Goal: Task Accomplishment & Management: Manage account settings

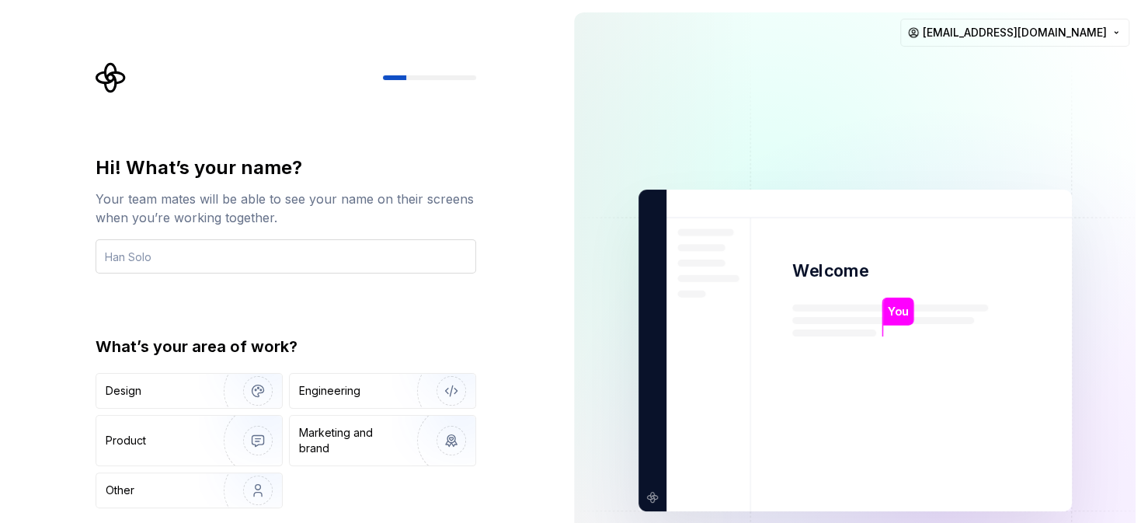
click at [280, 250] on input "text" at bounding box center [286, 256] width 381 height 34
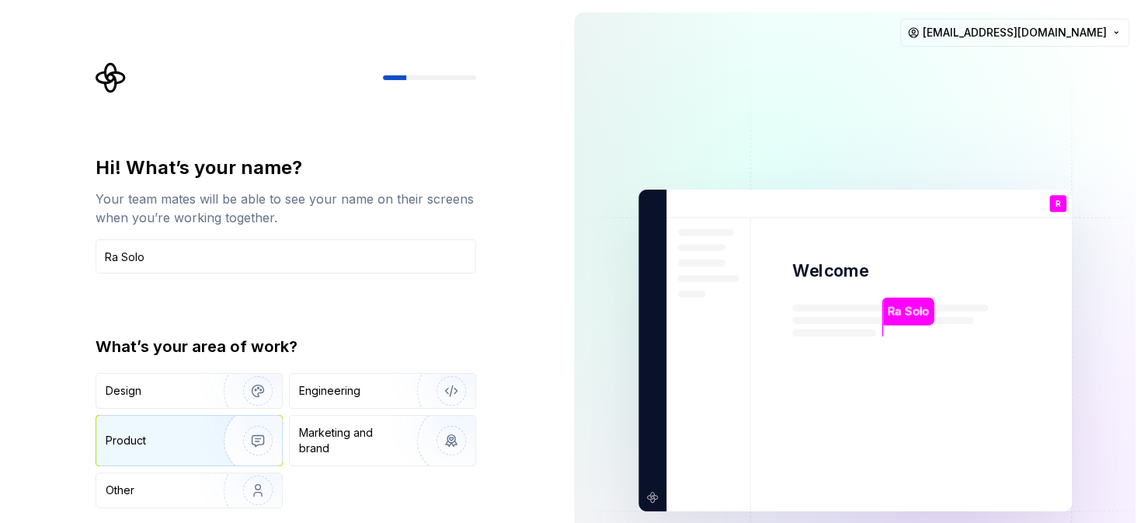
type input "Ra Solo"
click at [207, 431] on img "button" at bounding box center [247, 440] width 99 height 104
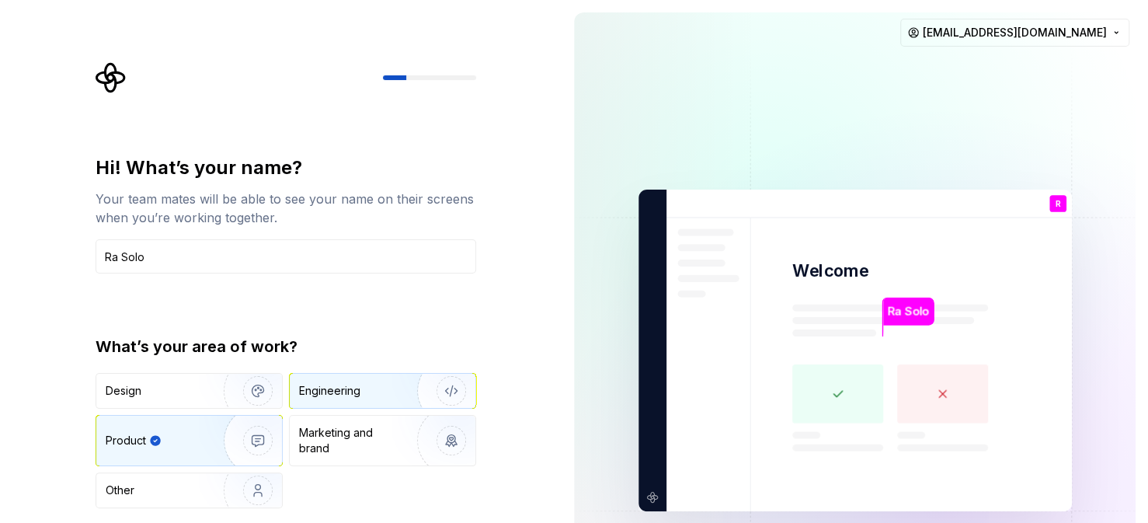
click at [347, 395] on div "Engineering" at bounding box center [329, 391] width 61 height 16
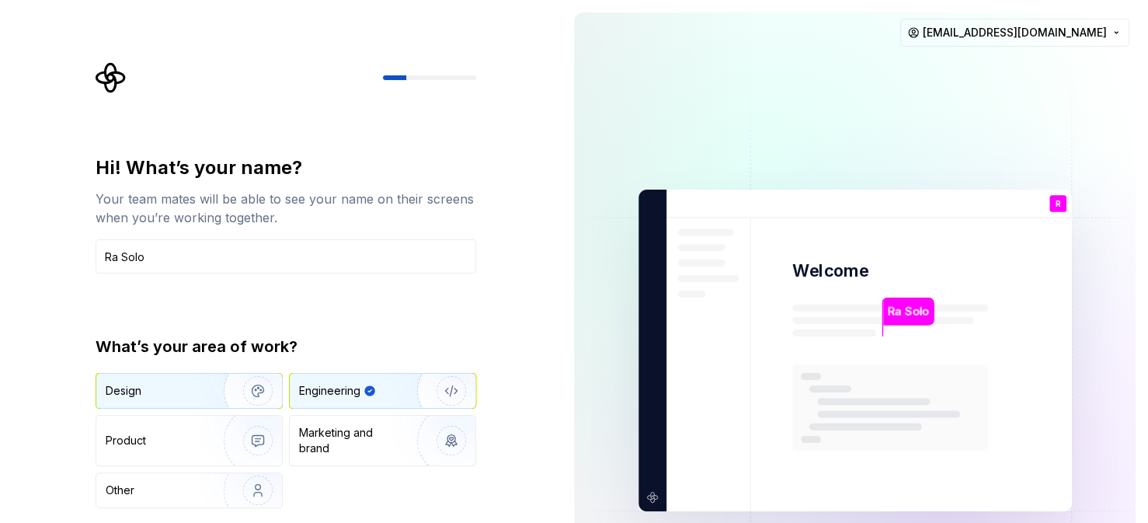
click at [185, 398] on div "Design" at bounding box center [189, 391] width 186 height 34
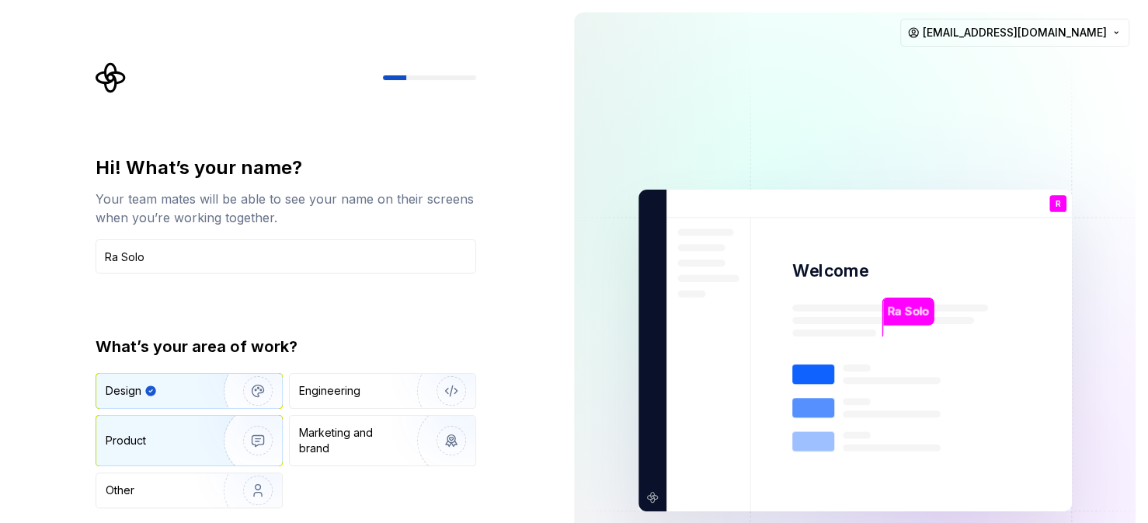
click at [186, 438] on div "Product" at bounding box center [157, 441] width 103 height 16
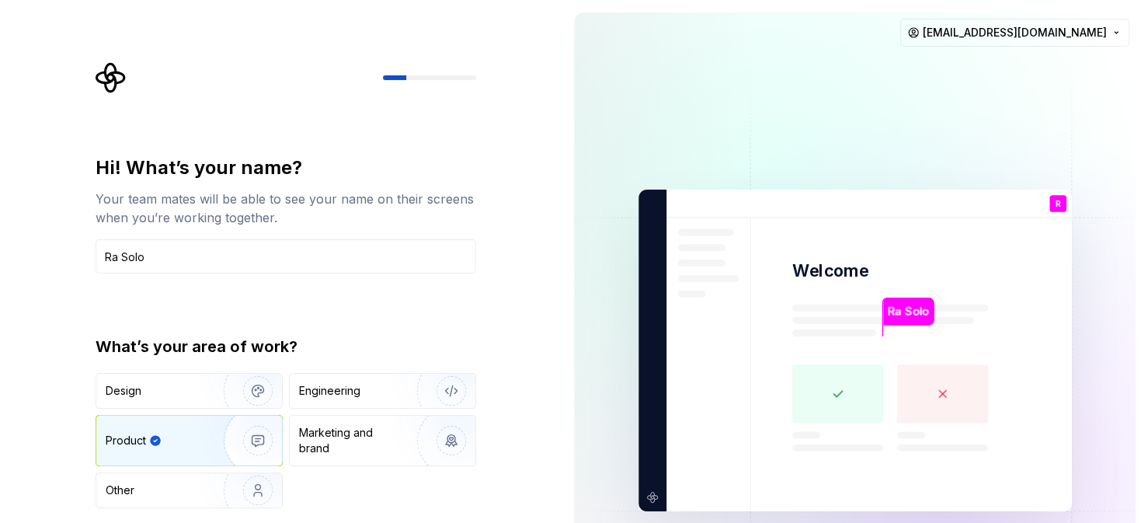
click at [497, 248] on div "Hi! What’s your name? Your team mates will be able to see your name on their sc…" at bounding box center [280, 350] width 561 height 700
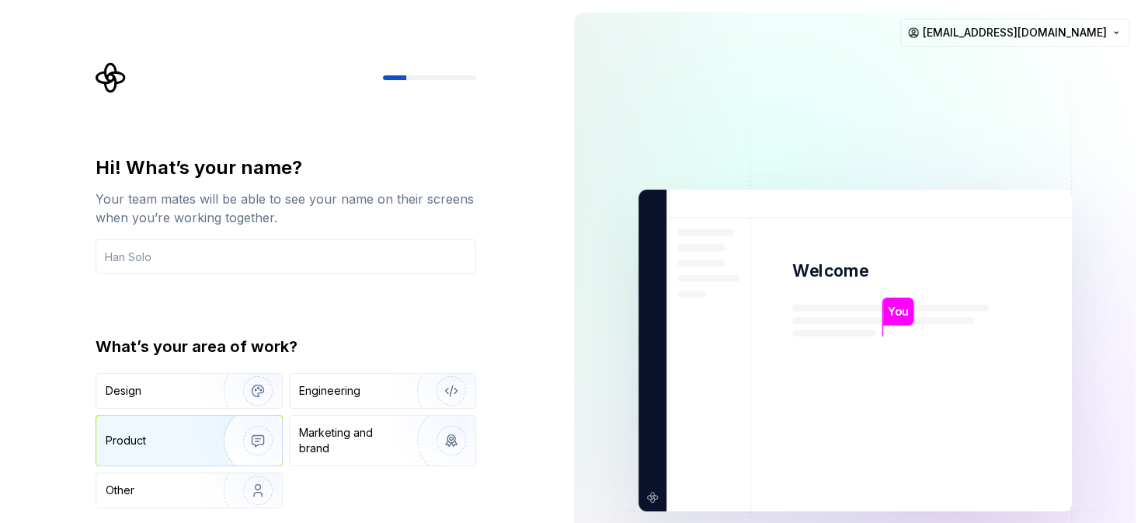
click at [152, 442] on div "Product" at bounding box center [157, 441] width 103 height 16
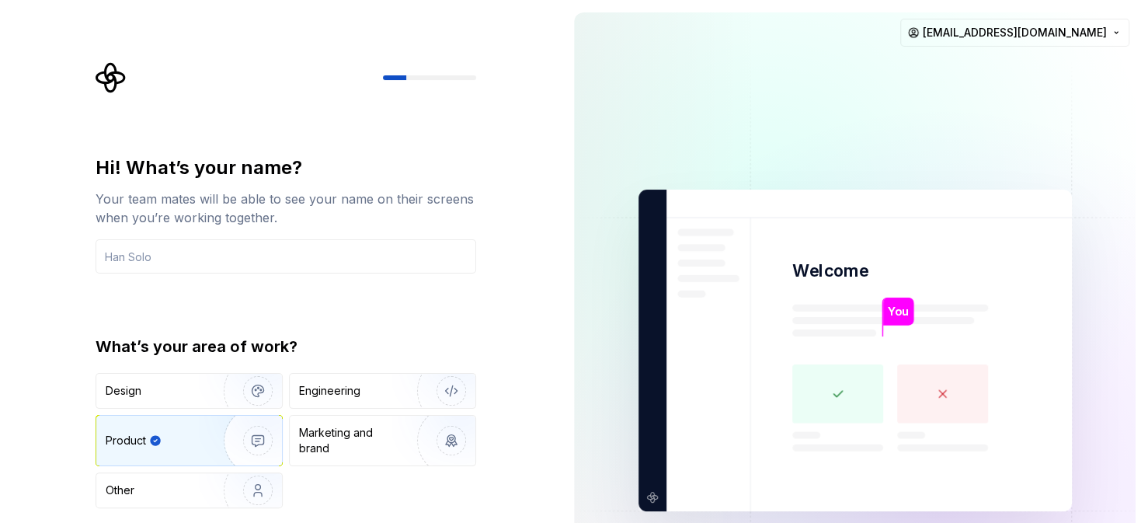
click at [844, 398] on rect at bounding box center [837, 393] width 91 height 59
click at [836, 391] on rect at bounding box center [837, 393] width 91 height 59
click at [198, 258] on input "text" at bounding box center [286, 256] width 381 height 34
click at [823, 391] on rect at bounding box center [837, 393] width 91 height 59
click at [830, 391] on rect at bounding box center [837, 393] width 91 height 59
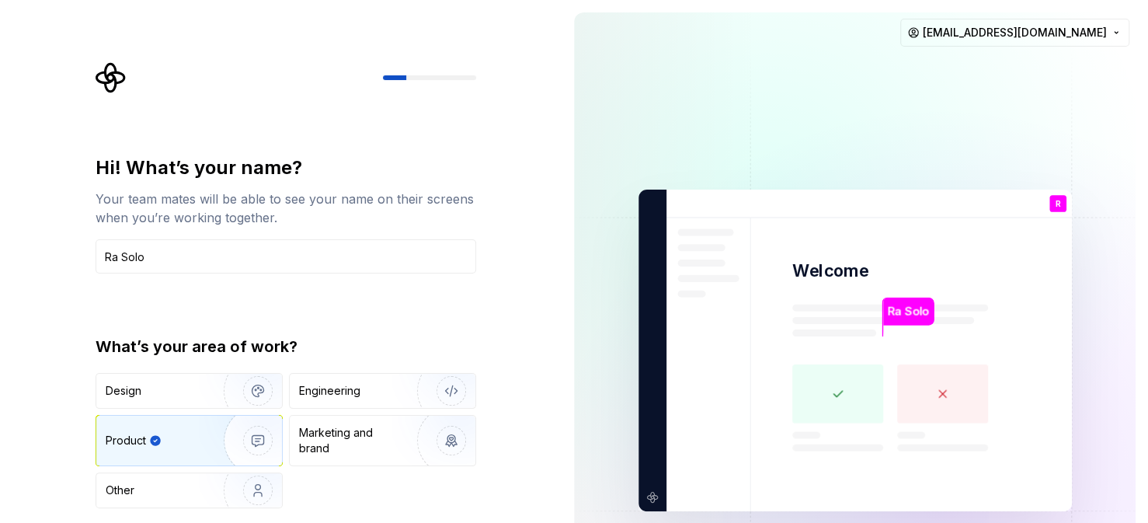
click at [853, 395] on rect at bounding box center [837, 393] width 91 height 59
click at [886, 324] on div "Ra Solo" at bounding box center [908, 311] width 51 height 28
click at [821, 399] on rect at bounding box center [837, 393] width 91 height 59
click at [655, 498] on img at bounding box center [854, 351] width 629 height 734
click at [866, 398] on rect at bounding box center [837, 393] width 91 height 59
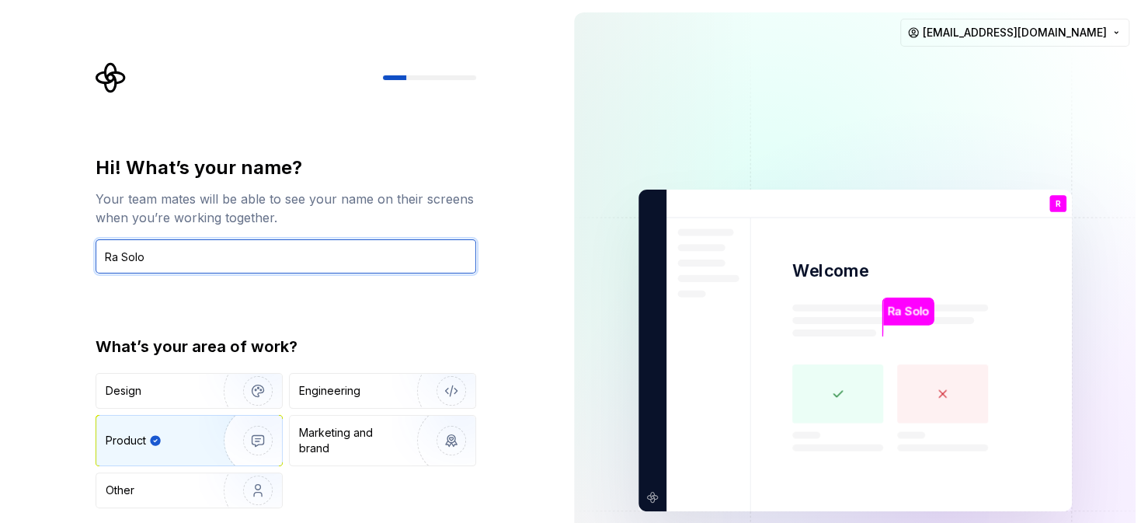
drag, startPoint x: 183, startPoint y: 257, endPoint x: 116, endPoint y: 259, distance: 66.8
click at [116, 259] on input "Ra Solo" at bounding box center [286, 256] width 381 height 34
type input "Rajeev"
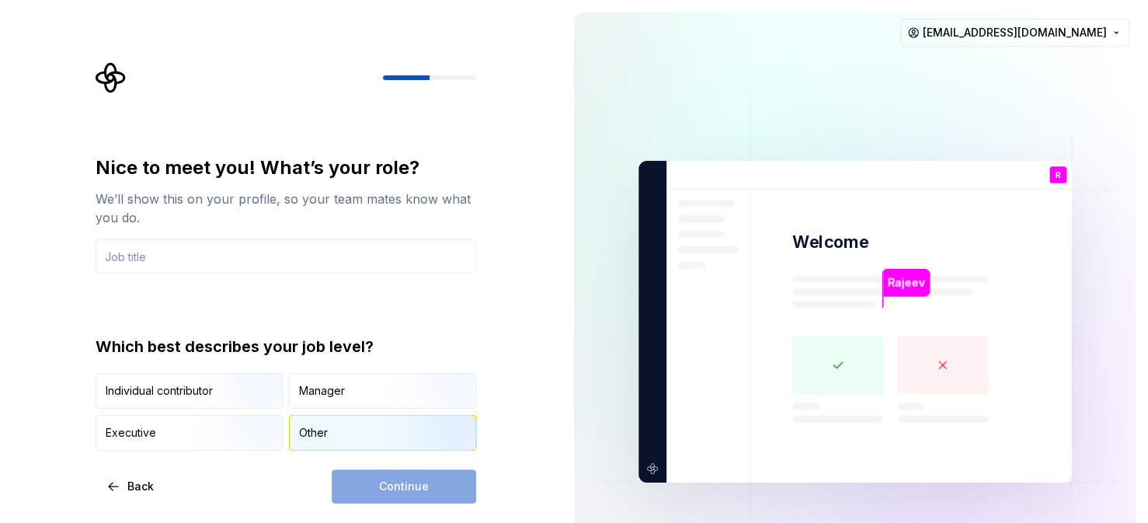
click at [323, 436] on div "Other" at bounding box center [313, 433] width 29 height 16
click at [409, 485] on div "Continue" at bounding box center [404, 486] width 144 height 34
click at [405, 481] on div "Continue" at bounding box center [404, 486] width 144 height 34
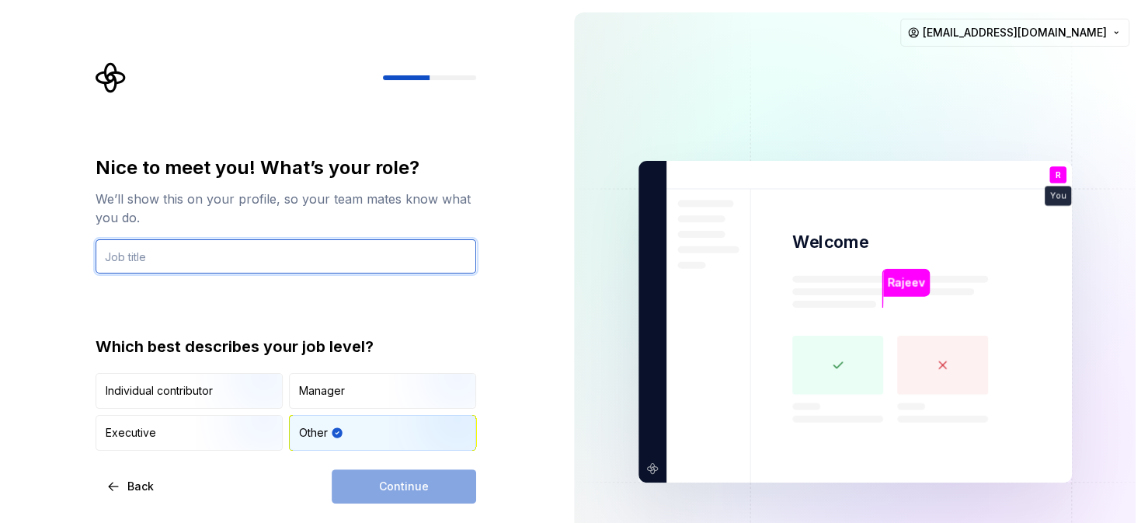
click at [199, 257] on input "text" at bounding box center [286, 256] width 381 height 34
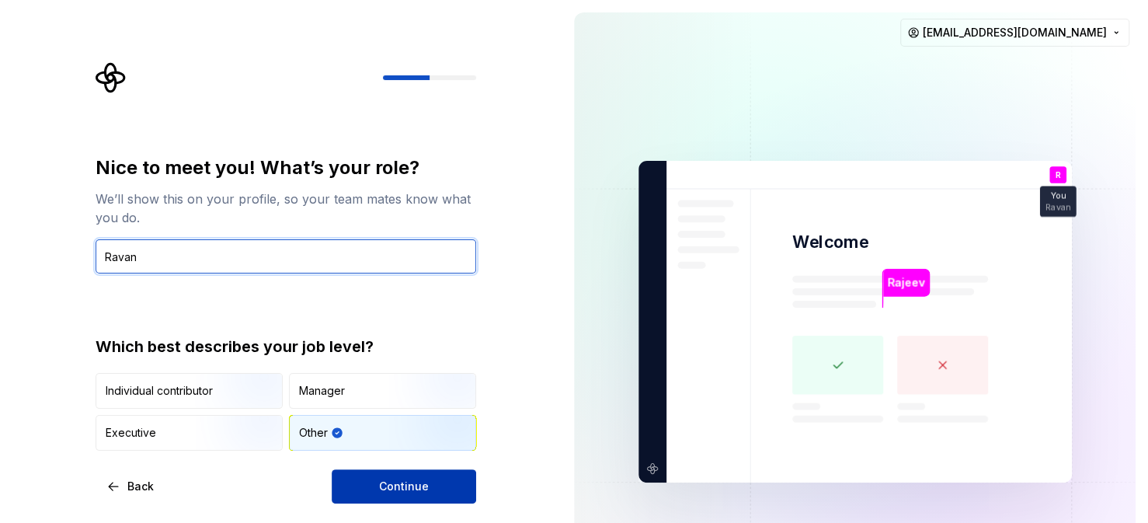
type input "Ravan"
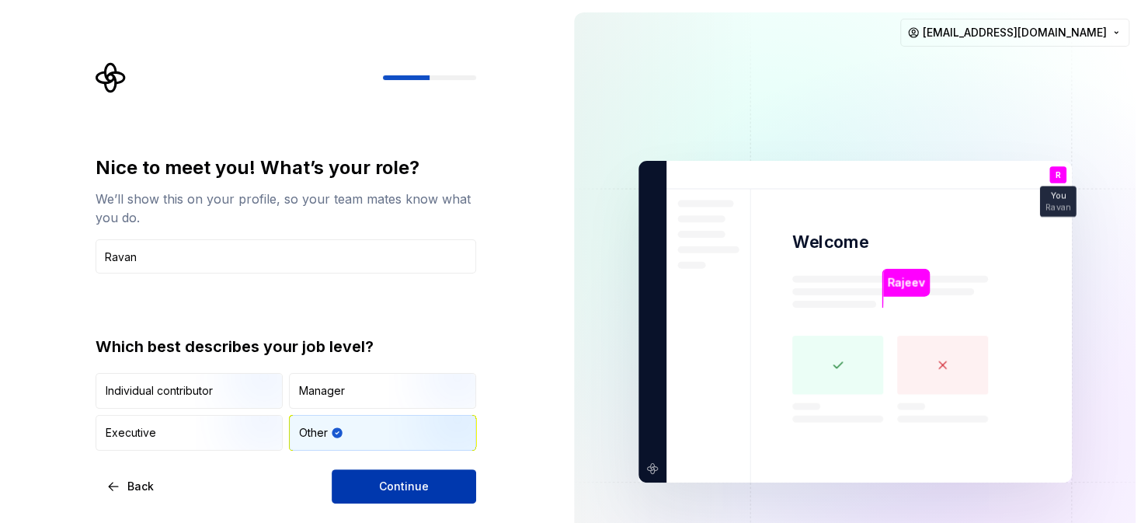
click at [398, 488] on span "Continue" at bounding box center [404, 486] width 50 height 16
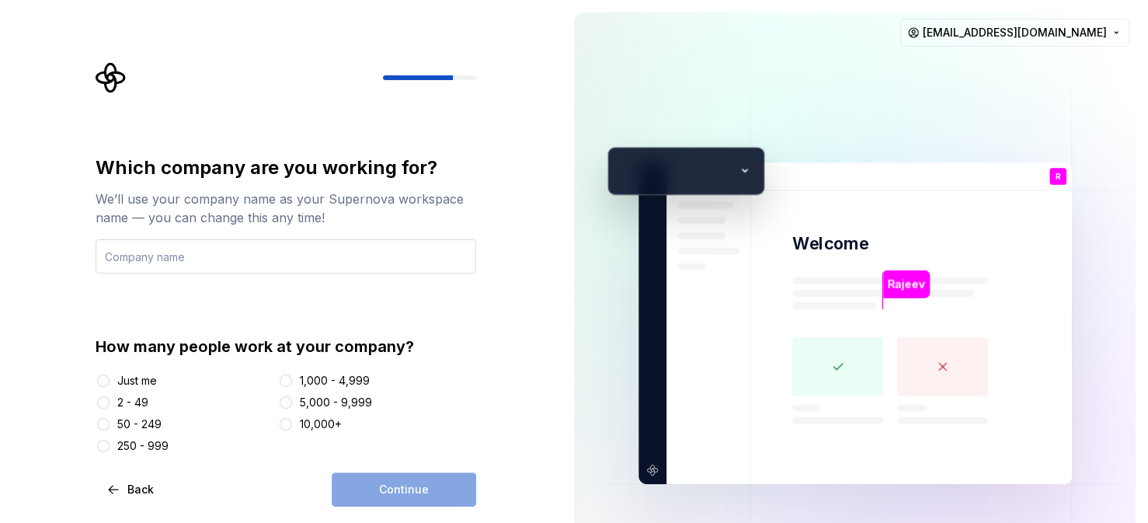
click at [181, 248] on input "text" at bounding box center [286, 256] width 381 height 34
type input "Aarksee"
click at [416, 491] on div "Continue" at bounding box center [404, 489] width 144 height 34
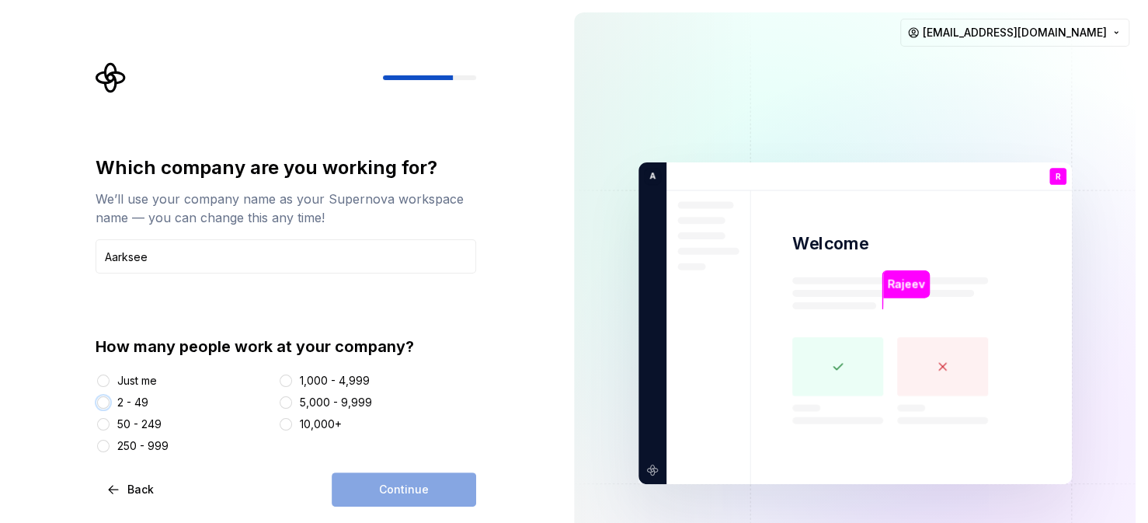
click at [103, 402] on button "2 - 49" at bounding box center [103, 402] width 12 height 12
click at [437, 499] on button "Continue" at bounding box center [404, 489] width 144 height 34
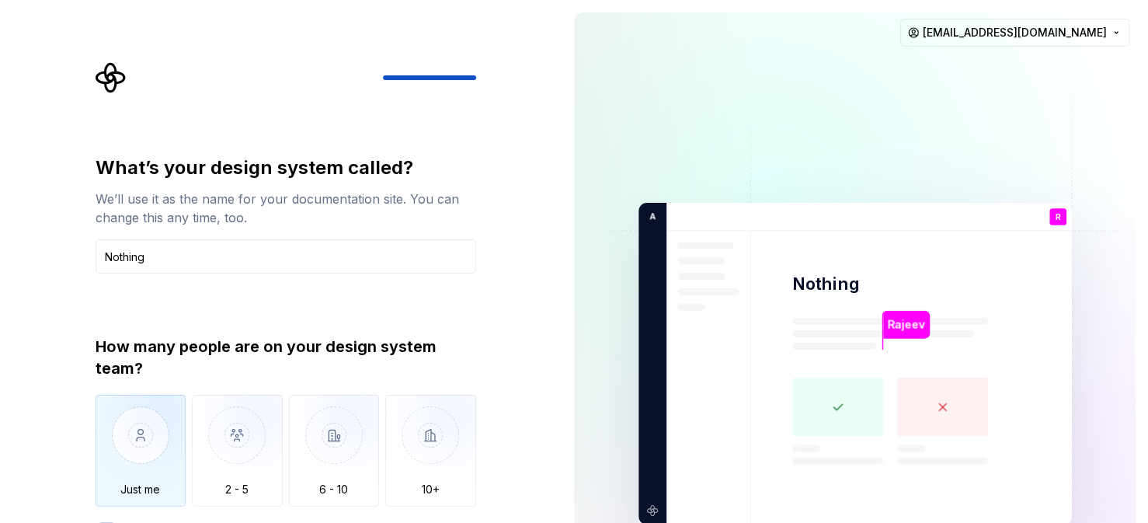
type input "Nothing"
click at [151, 454] on img "button" at bounding box center [141, 446] width 91 height 104
type button "Only one person"
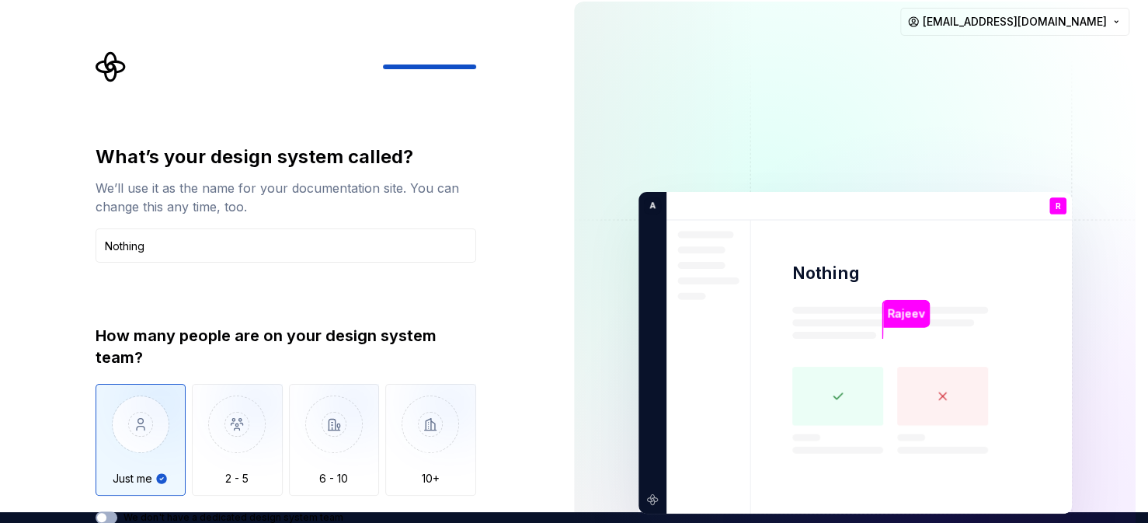
type button "on"
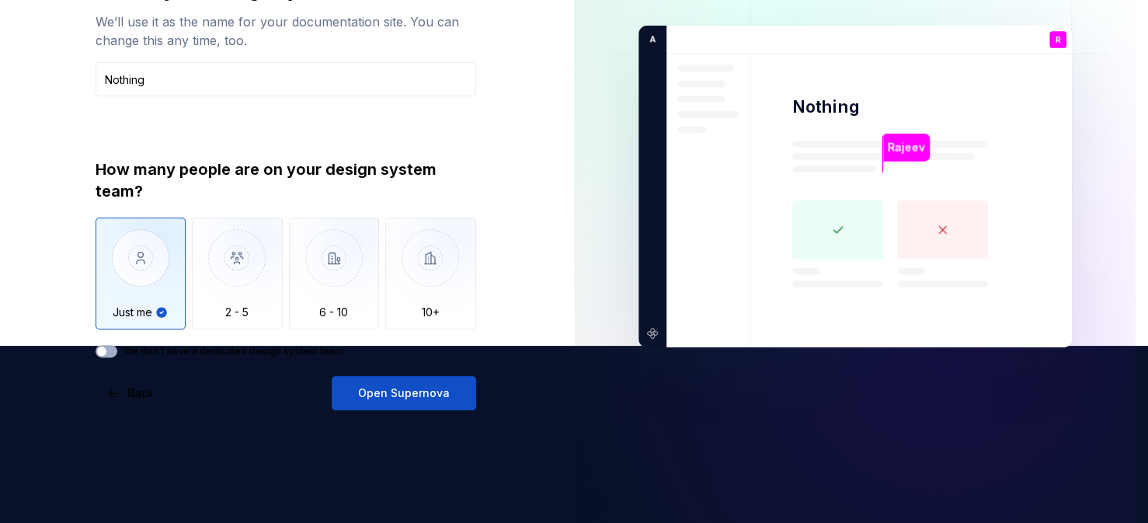
scroll to position [204, 0]
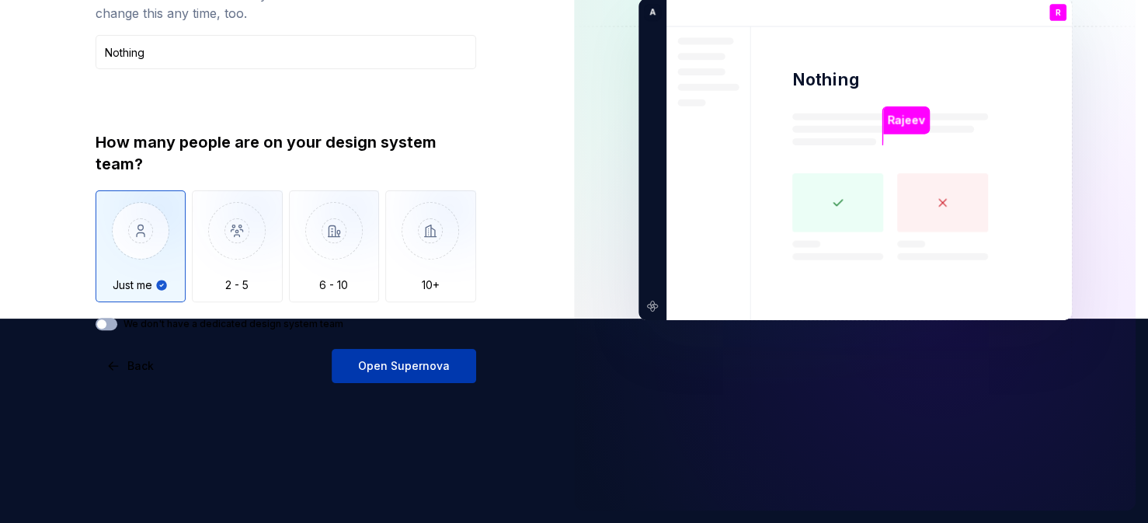
click at [433, 362] on span "Open Supernova" at bounding box center [404, 366] width 92 height 16
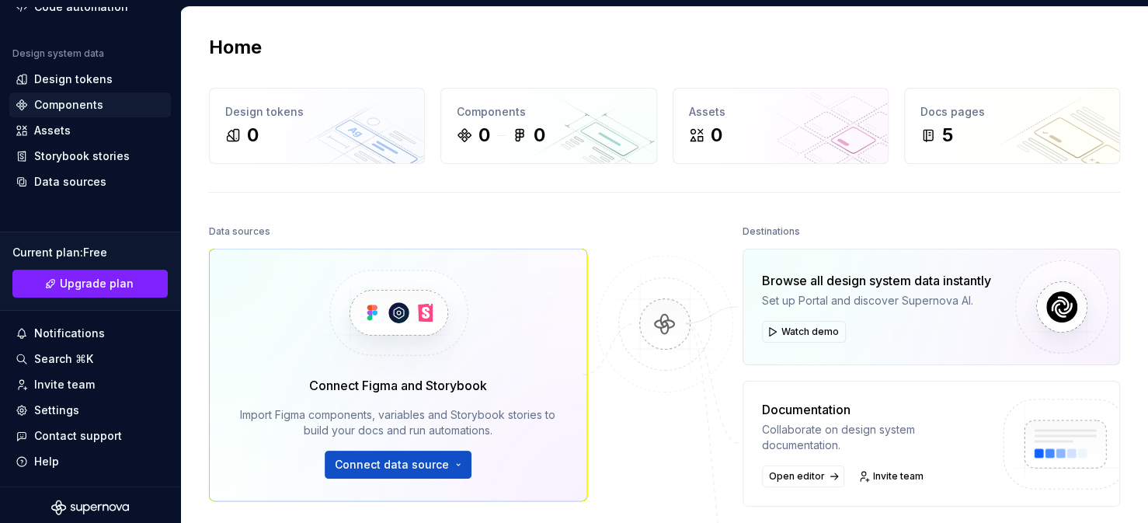
scroll to position [145, 0]
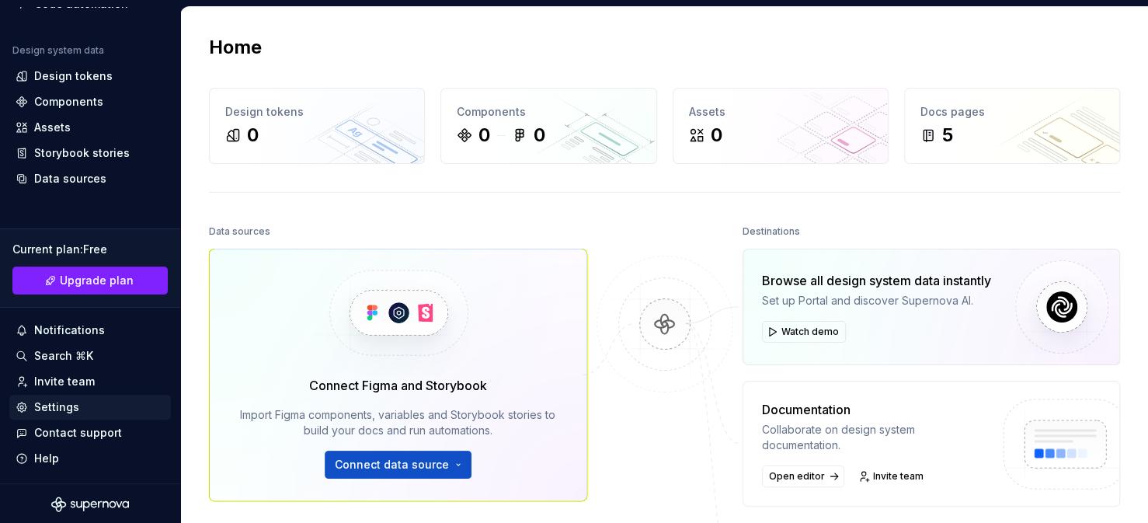
click at [54, 412] on div "Settings" at bounding box center [56, 407] width 45 height 16
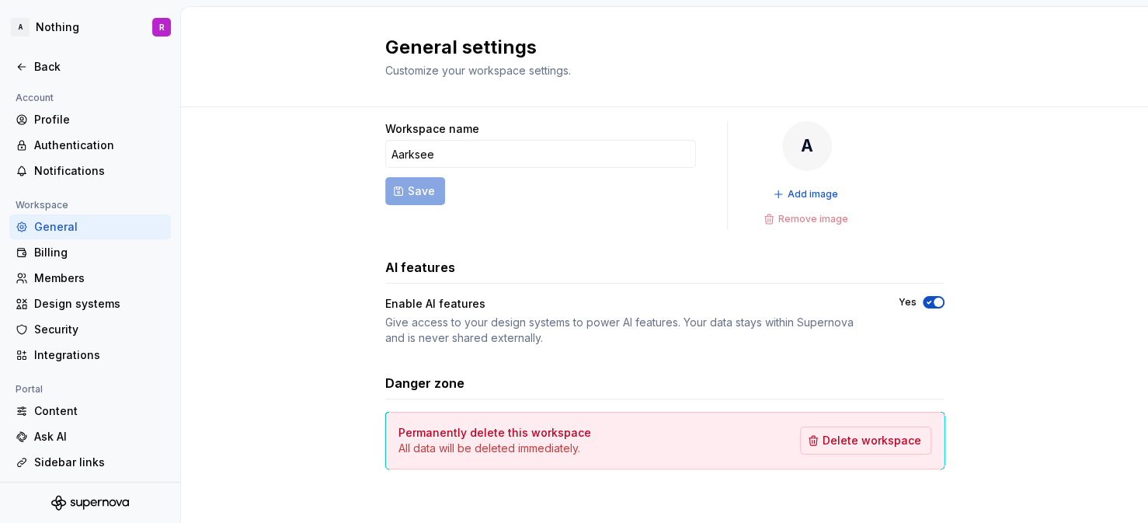
scroll to position [18, 0]
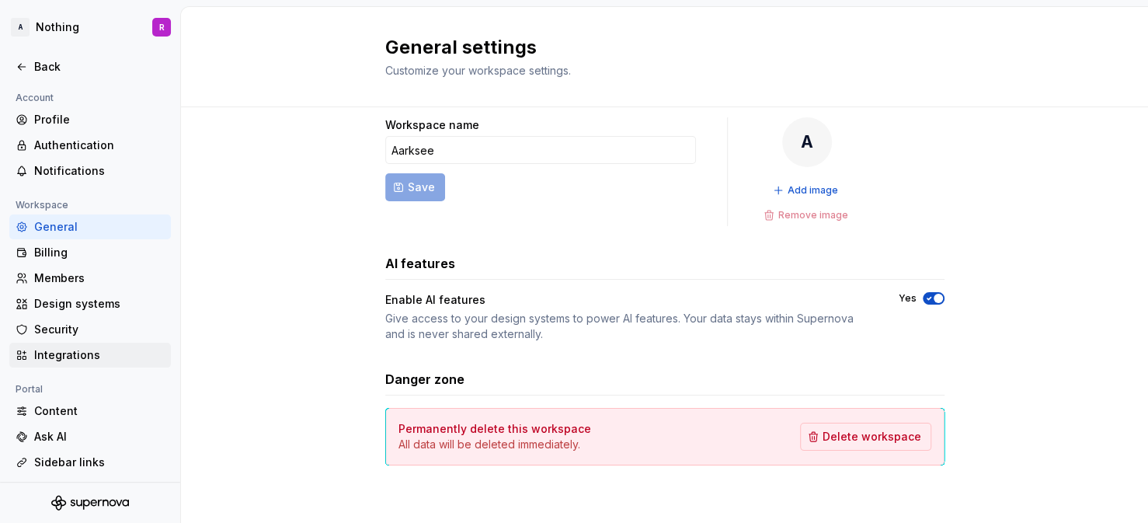
click at [80, 353] on div "Integrations" at bounding box center [99, 355] width 130 height 16
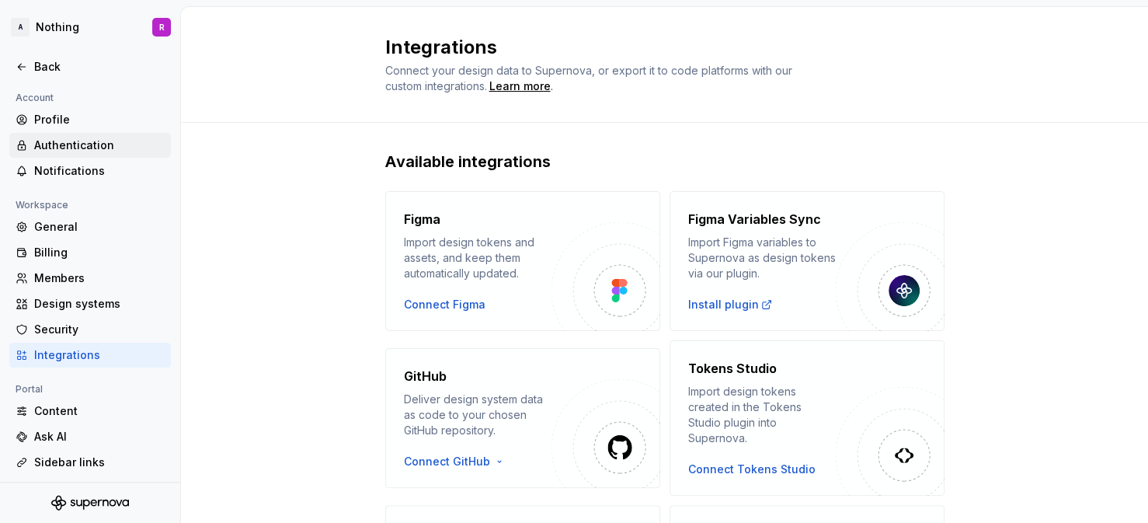
click at [73, 144] on div "Authentication" at bounding box center [99, 145] width 130 height 16
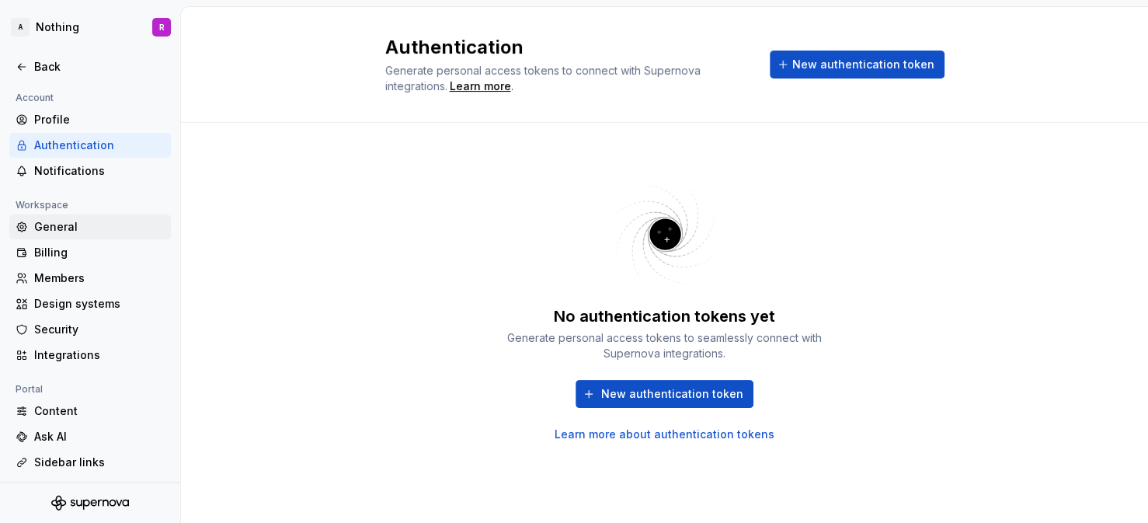
click at [57, 229] on div "General" at bounding box center [99, 227] width 130 height 16
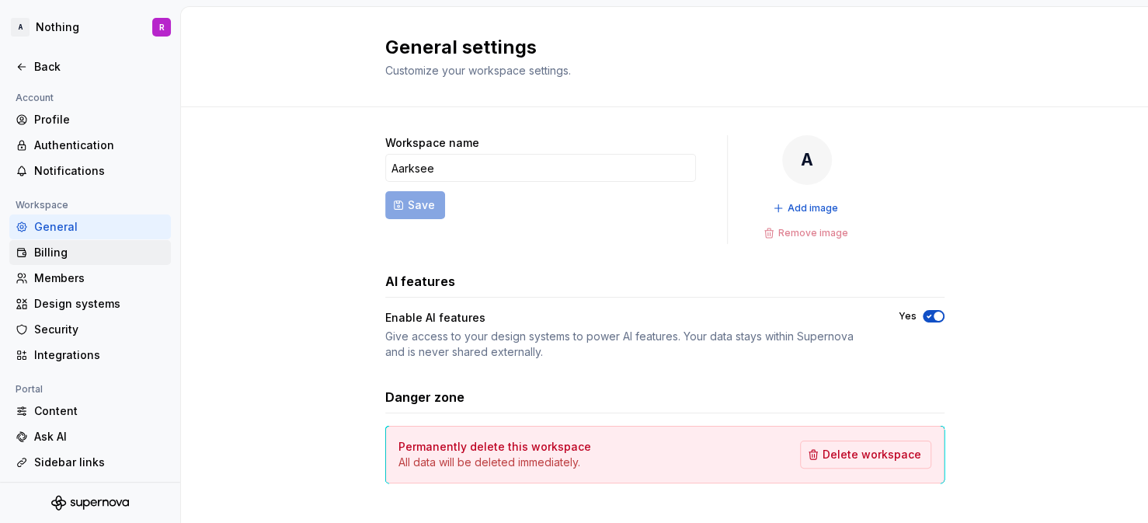
click at [50, 260] on div "Billing" at bounding box center [90, 252] width 162 height 25
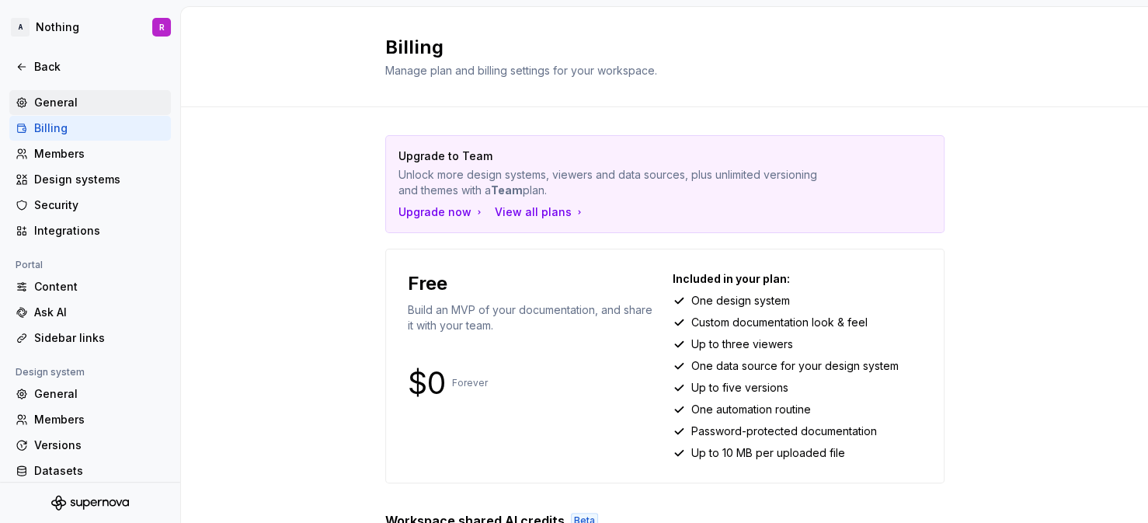
scroll to position [155, 0]
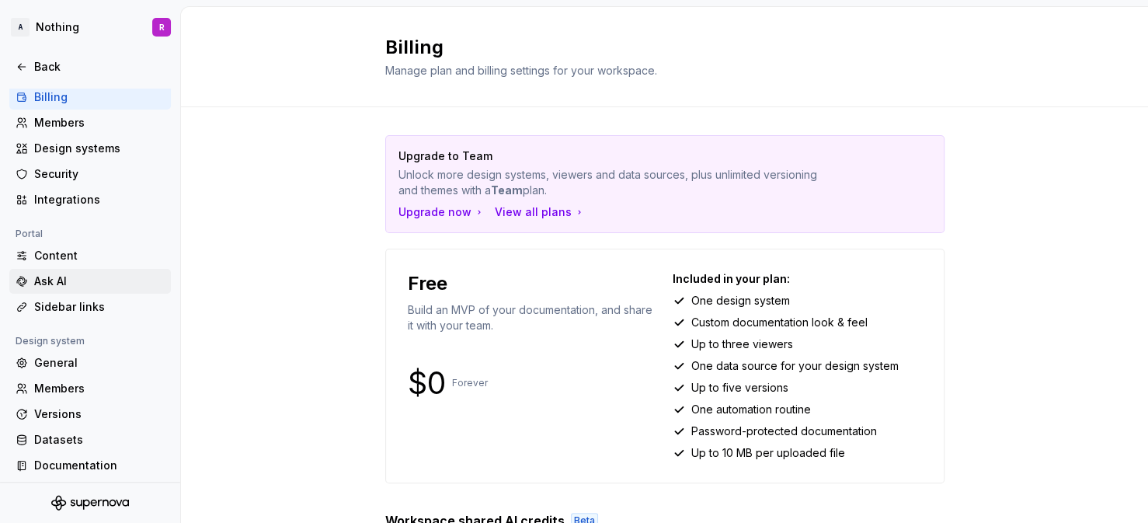
click at [52, 276] on div "Ask AI" at bounding box center [99, 281] width 130 height 16
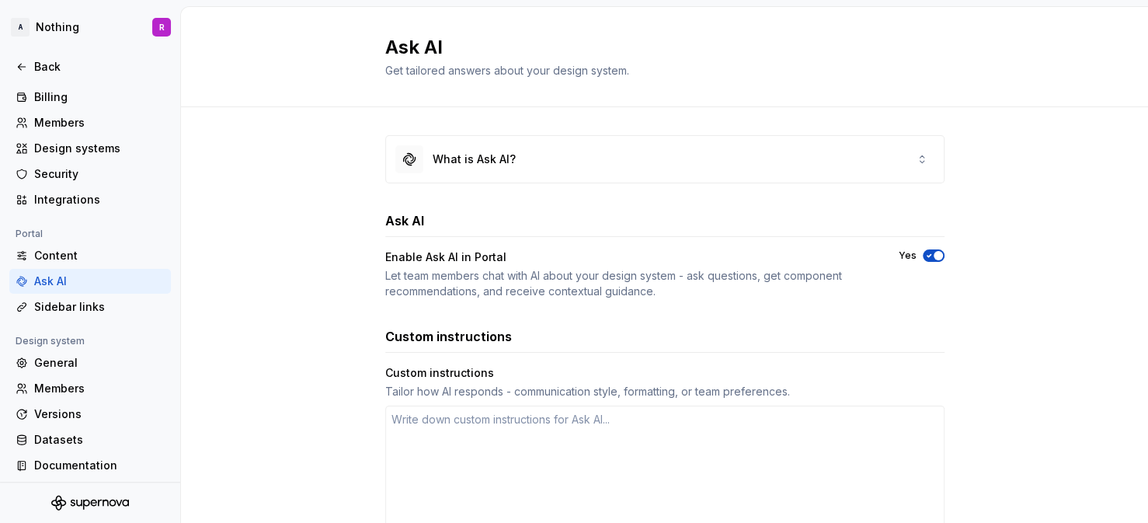
type textarea "*"
click at [65, 365] on div "General" at bounding box center [99, 363] width 130 height 16
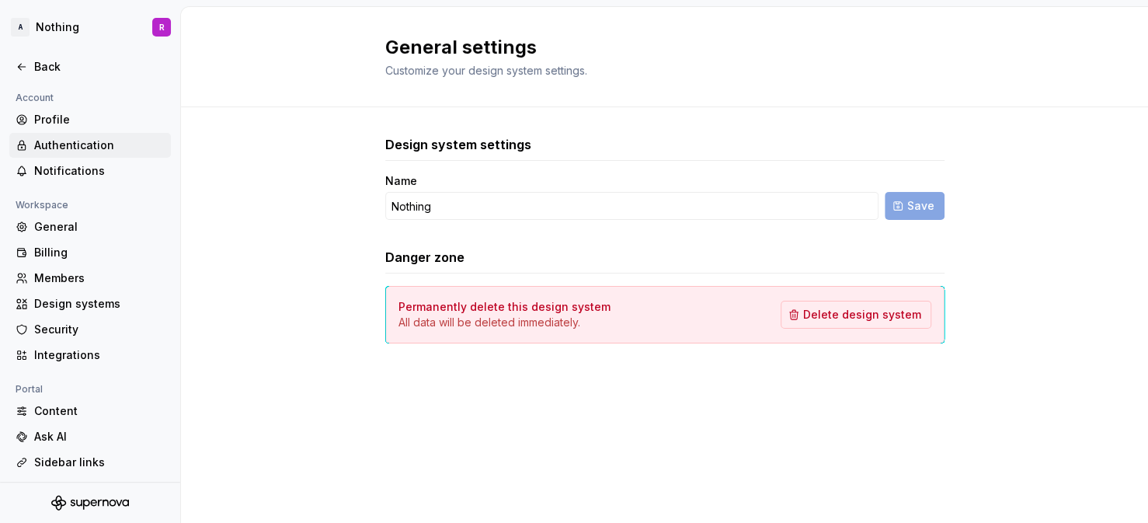
click at [69, 144] on div "Authentication" at bounding box center [99, 145] width 130 height 16
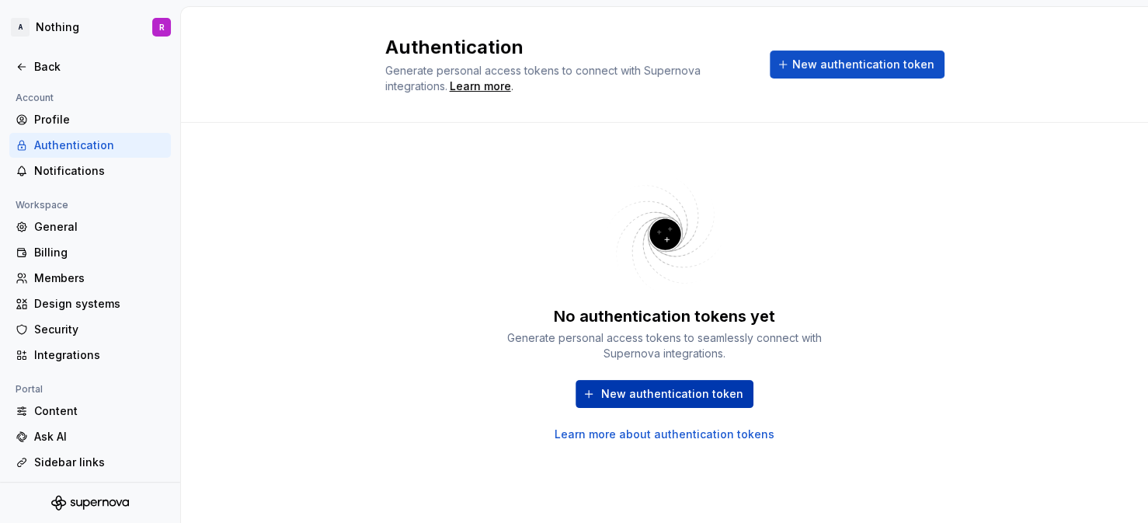
click at [639, 384] on button "New authentication token" at bounding box center [664, 394] width 178 height 28
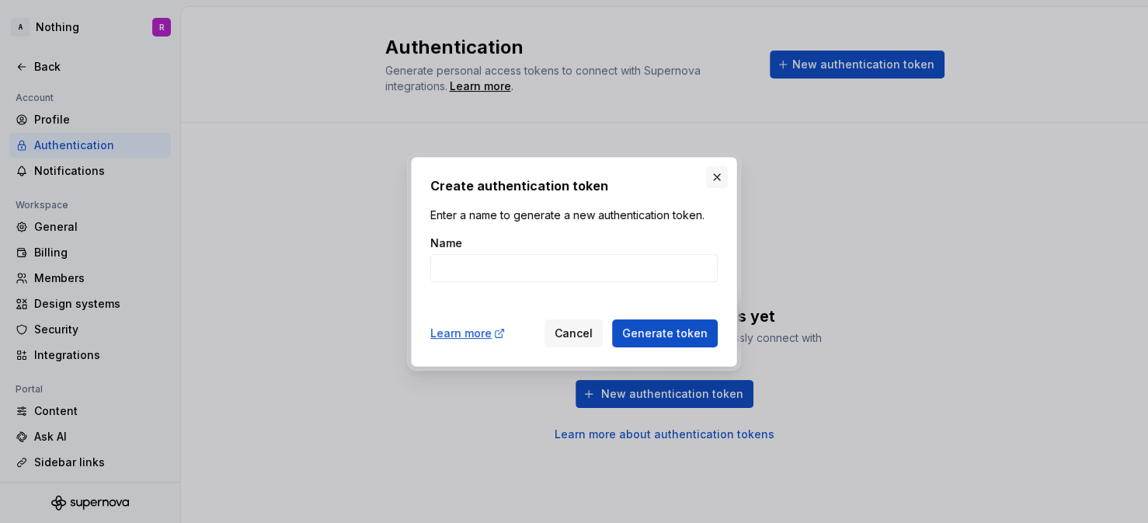
click at [716, 178] on button "button" at bounding box center [717, 177] width 22 height 22
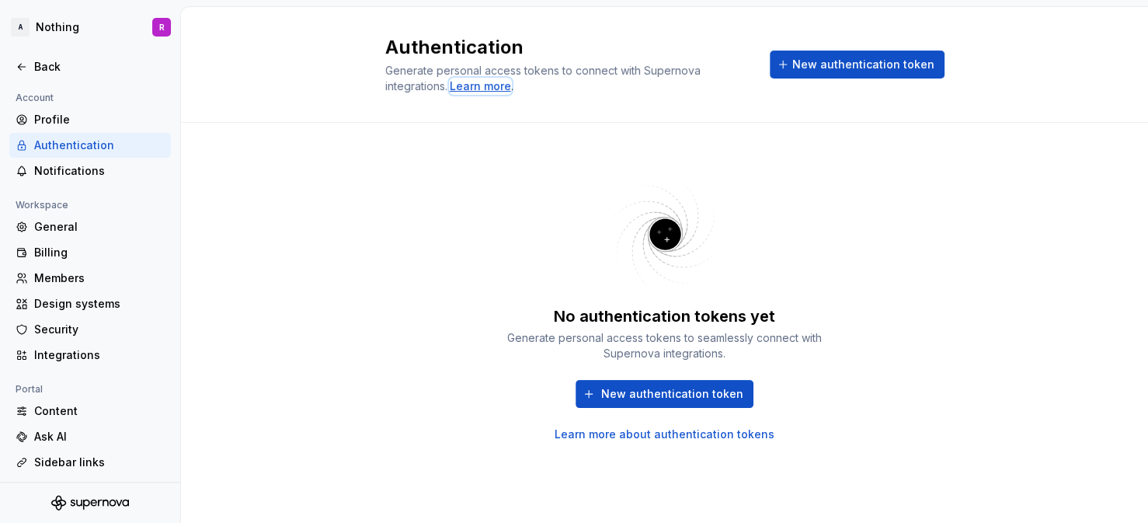
click at [478, 81] on div "Learn more" at bounding box center [480, 86] width 61 height 16
